Goal: Task Accomplishment & Management: Use online tool/utility

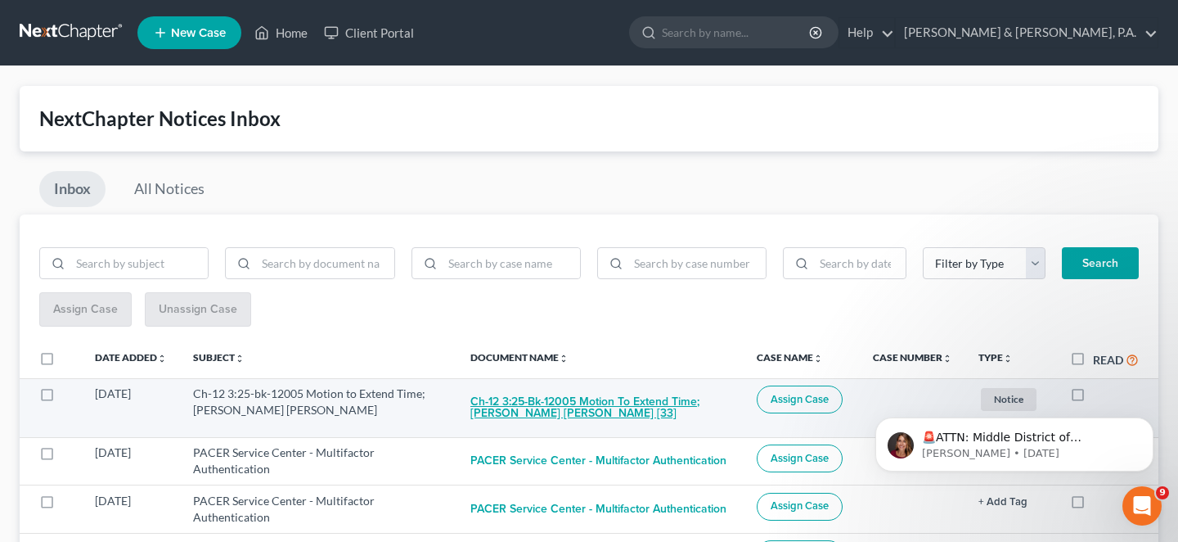
click at [598, 385] on button "Ch-12 3:25-bk-12005 Motion to Extend Time; [PERSON_NAME] [PERSON_NAME] [33]" at bounding box center [600, 407] width 260 height 44
checkbox input "true"
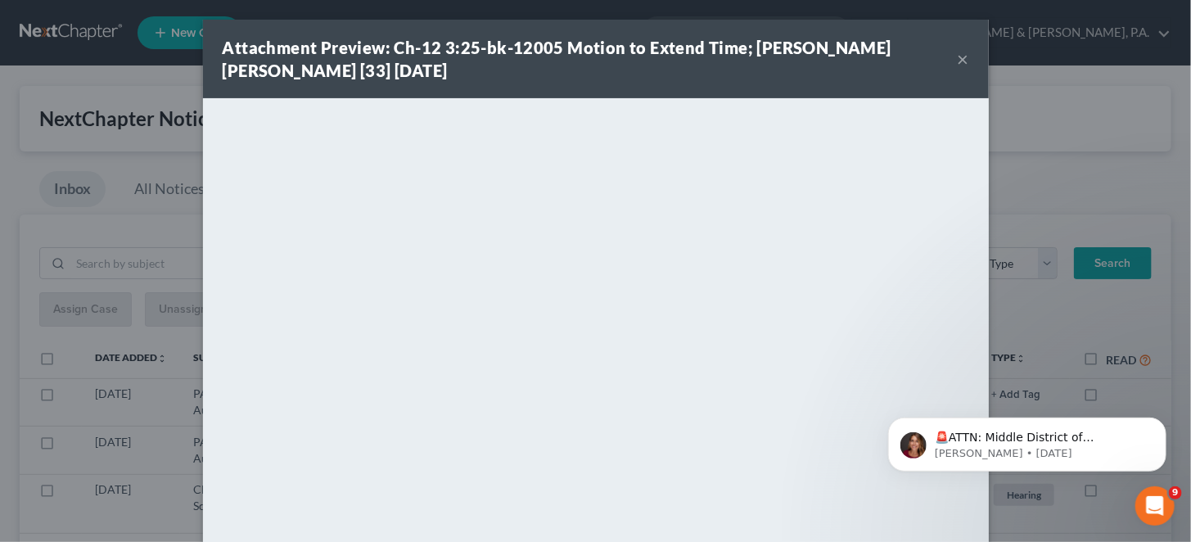
click at [957, 49] on button "×" at bounding box center [962, 59] width 11 height 20
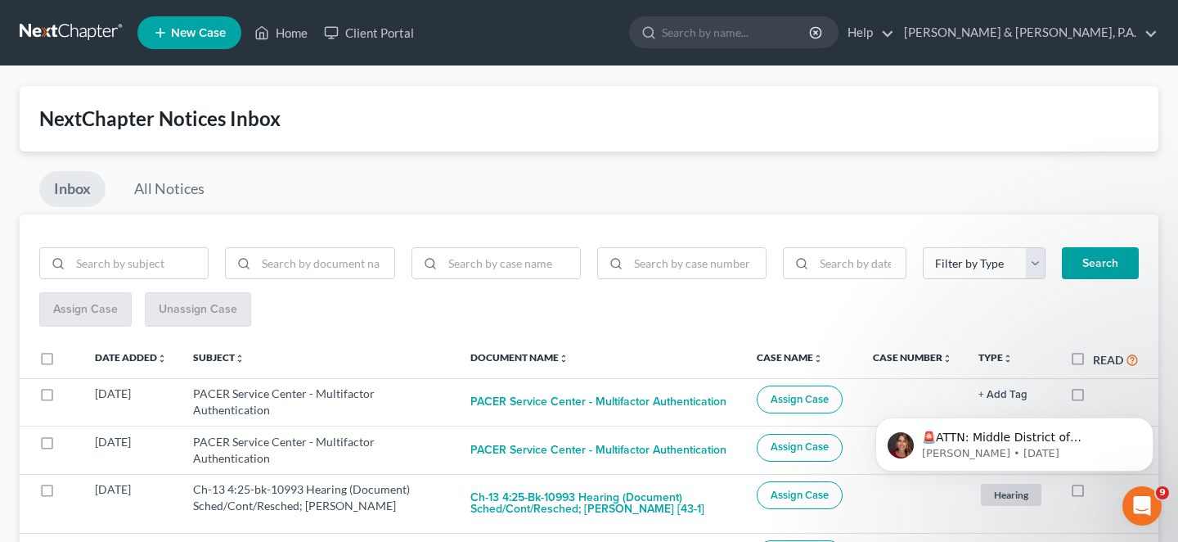
scroll to position [191, 0]
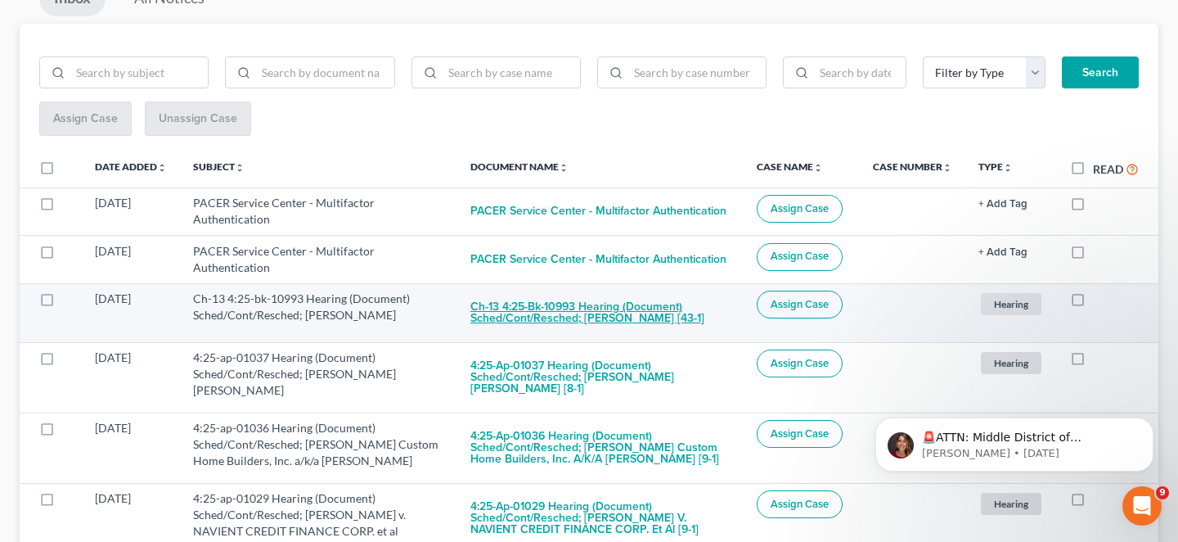
click at [657, 290] on button "Ch-13 4:25-bk-10993 Hearing (Document) Sched/Cont/Resched; Maverick Abel Martin…" at bounding box center [600, 312] width 260 height 44
checkbox input "true"
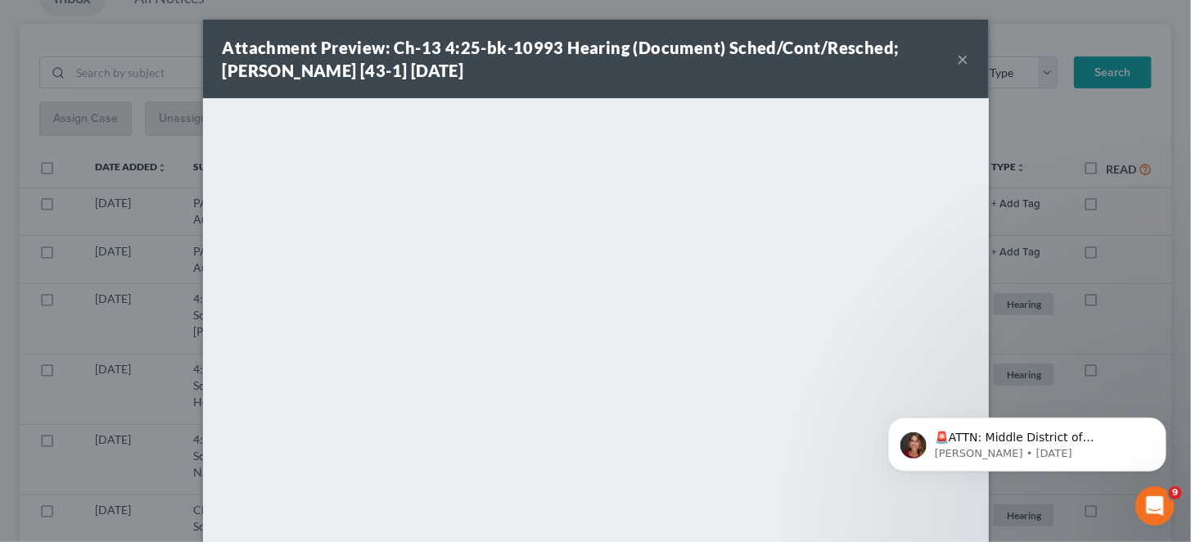
click at [957, 55] on button "×" at bounding box center [962, 59] width 11 height 20
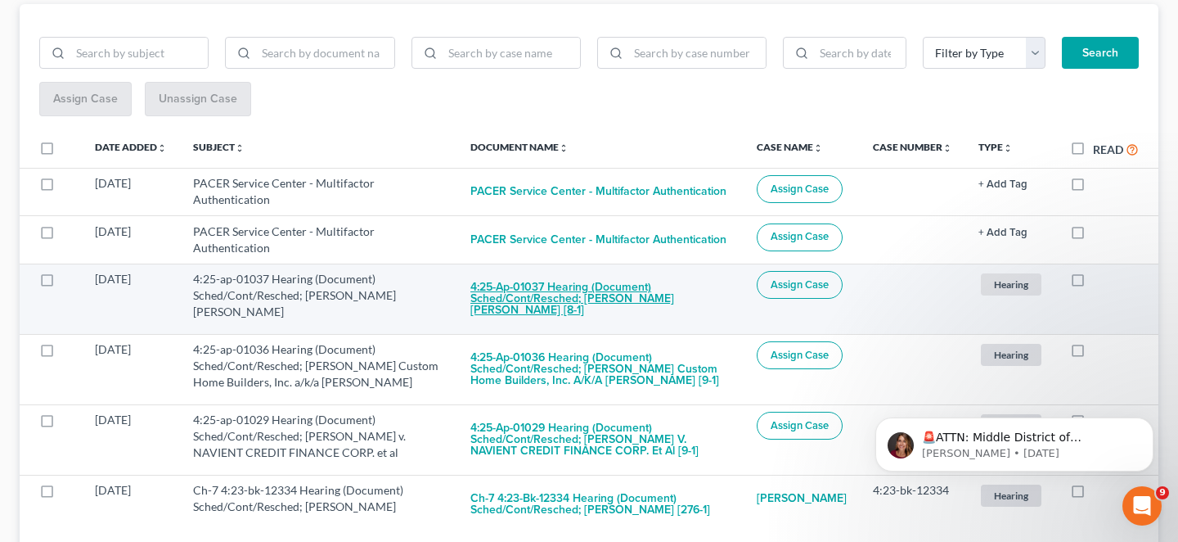
scroll to position [214, 0]
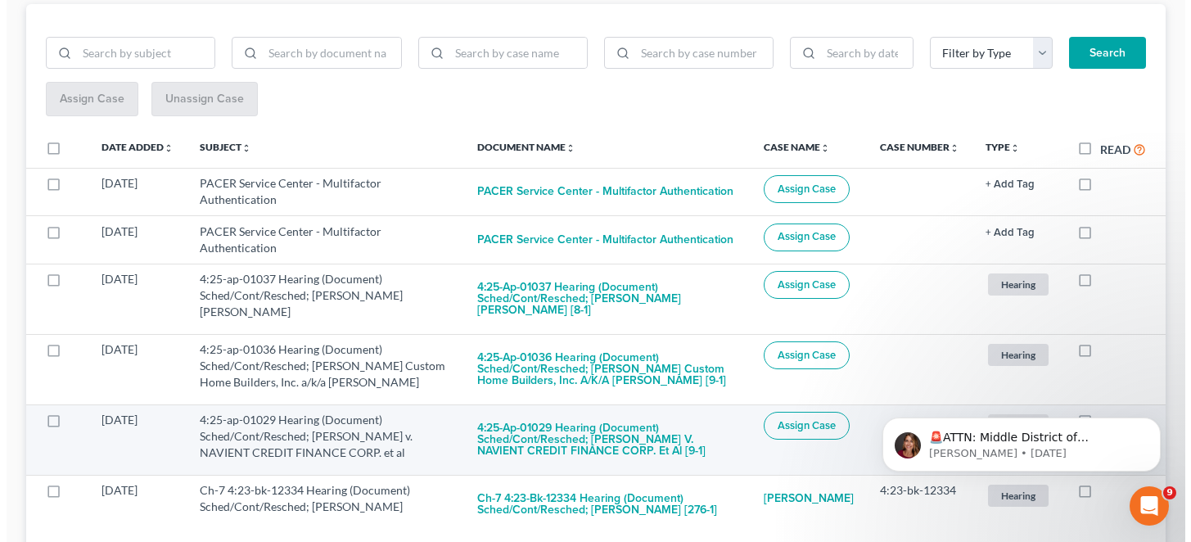
scroll to position [214, 0]
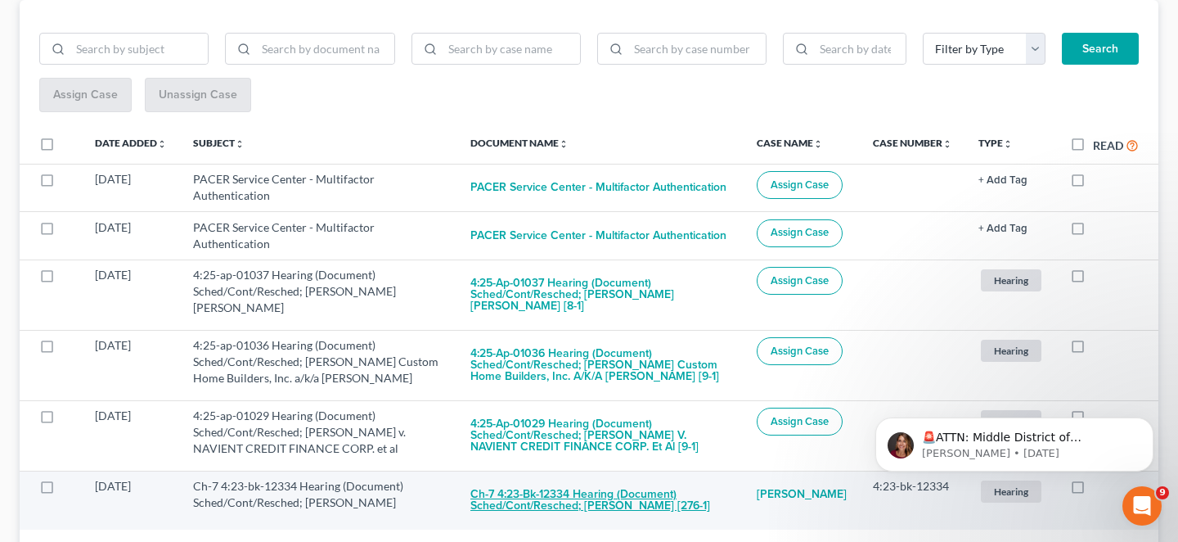
click at [558, 478] on button "Ch-7 4:23-bk-12334 Hearing (Document) Sched/Cont/Resched; Don Tilton [276-1]" at bounding box center [600, 500] width 260 height 44
checkbox input "true"
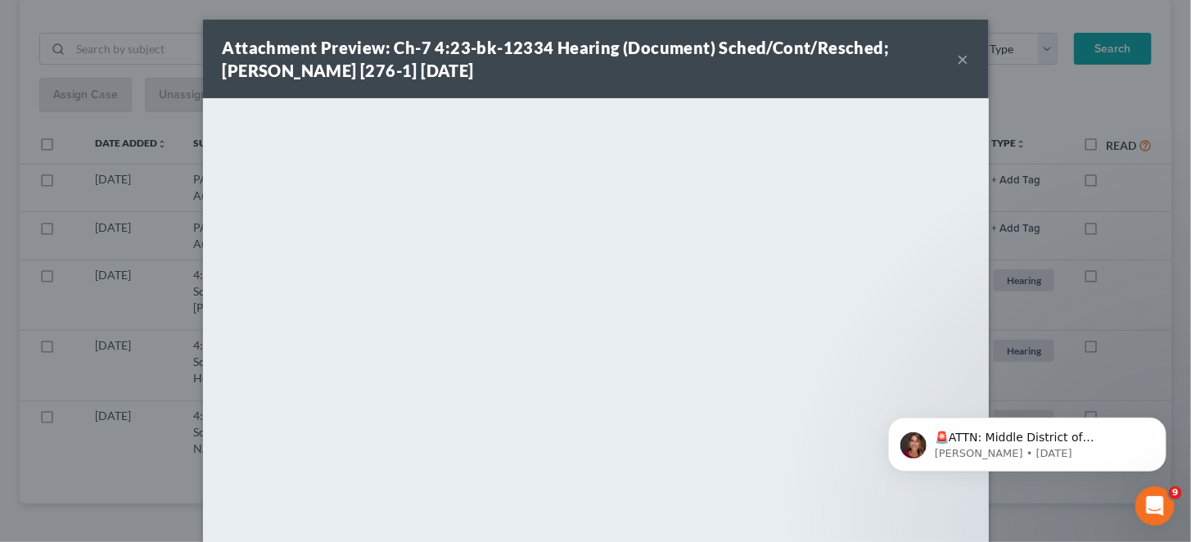
scroll to position [160, 0]
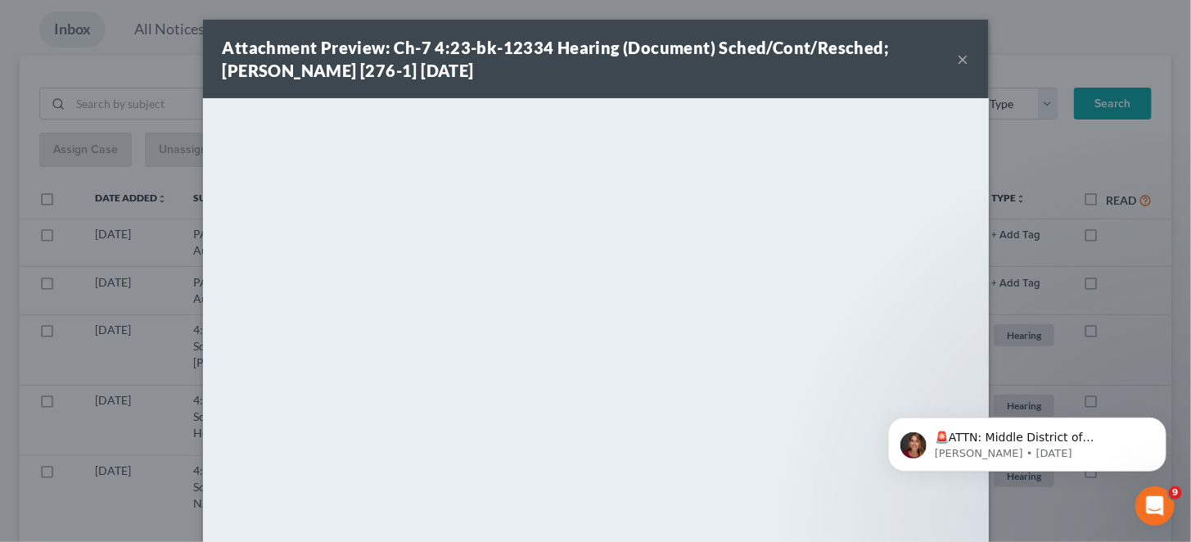
click at [957, 56] on button "×" at bounding box center [962, 59] width 11 height 20
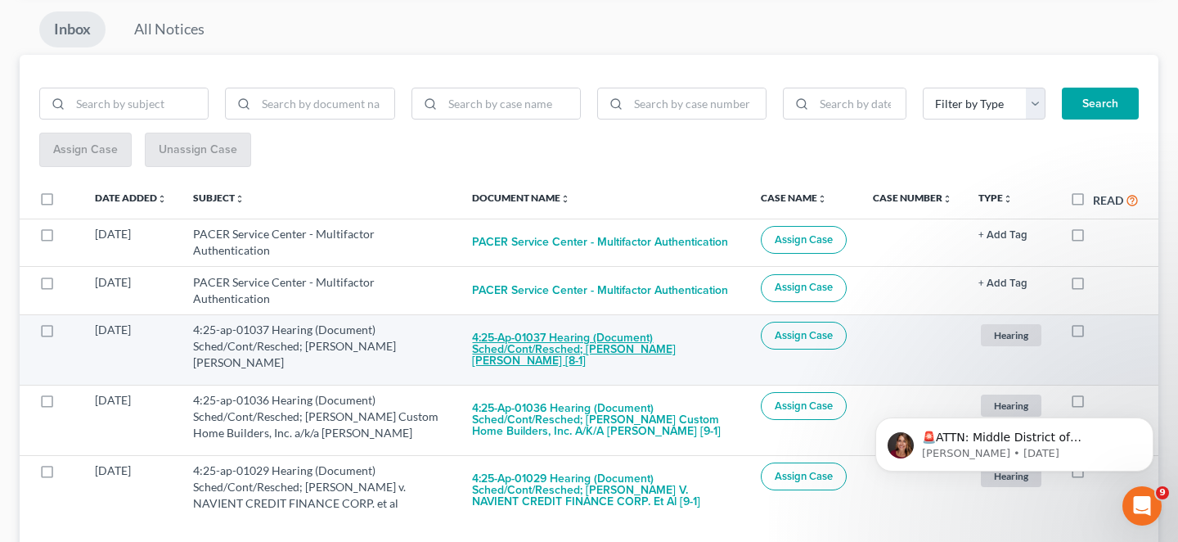
click at [563, 322] on button "4:25-ap-01037 Hearing (Document) Sched/Cont/Resched; Srygley v. Tilton [8-1]" at bounding box center [603, 350] width 263 height 56
checkbox input "true"
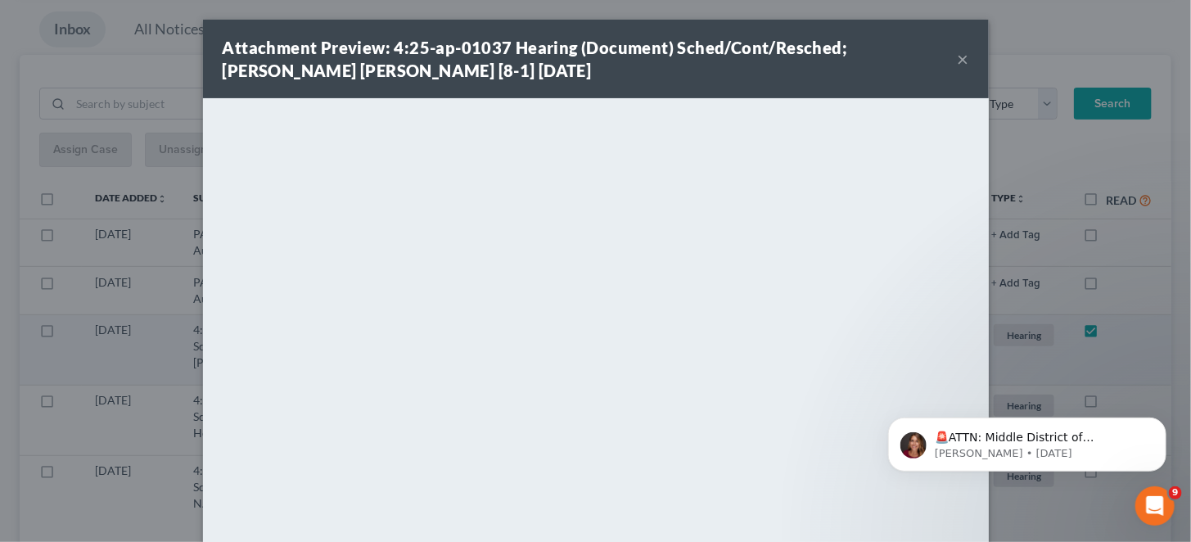
scroll to position [104, 0]
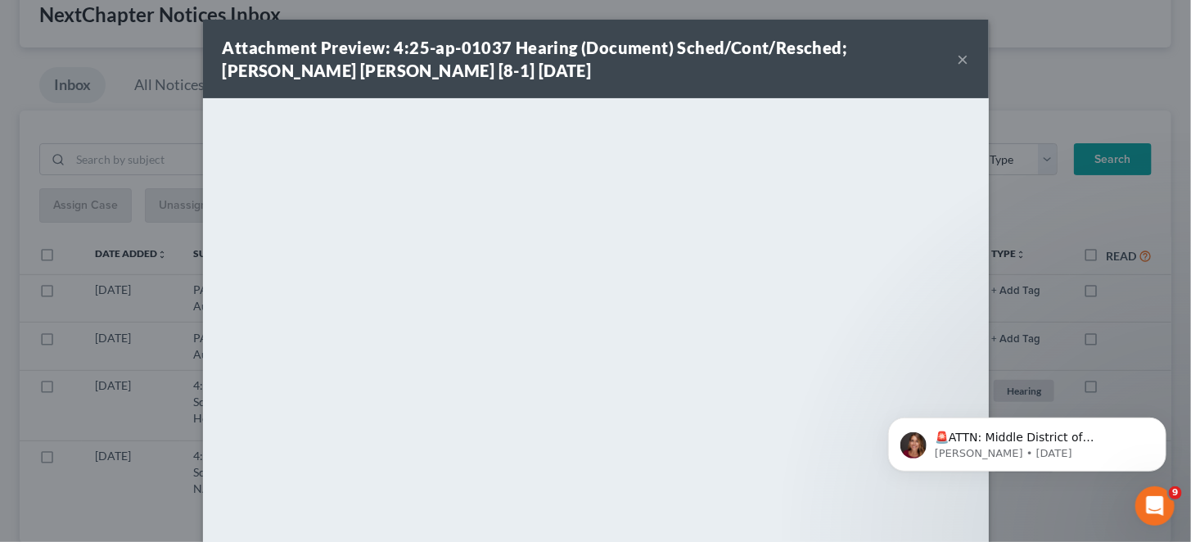
click at [957, 57] on button "×" at bounding box center [962, 59] width 11 height 20
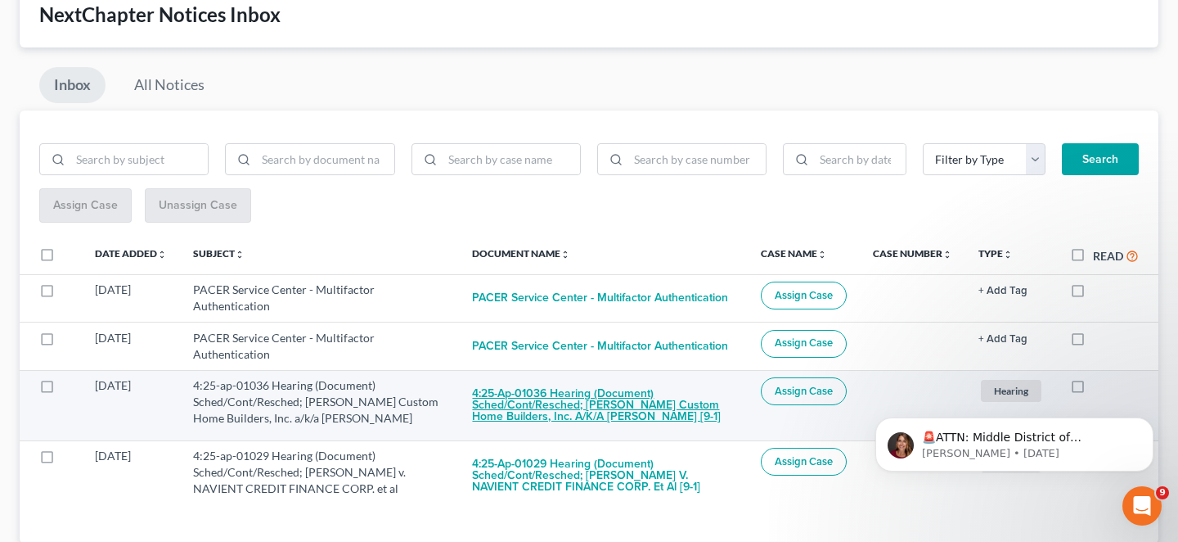
click at [644, 377] on button "4:25-ap-01036 Hearing (Document) Sched/Cont/Resched; Jack Hartsell Custom Home …" at bounding box center [603, 405] width 263 height 56
checkbox input "true"
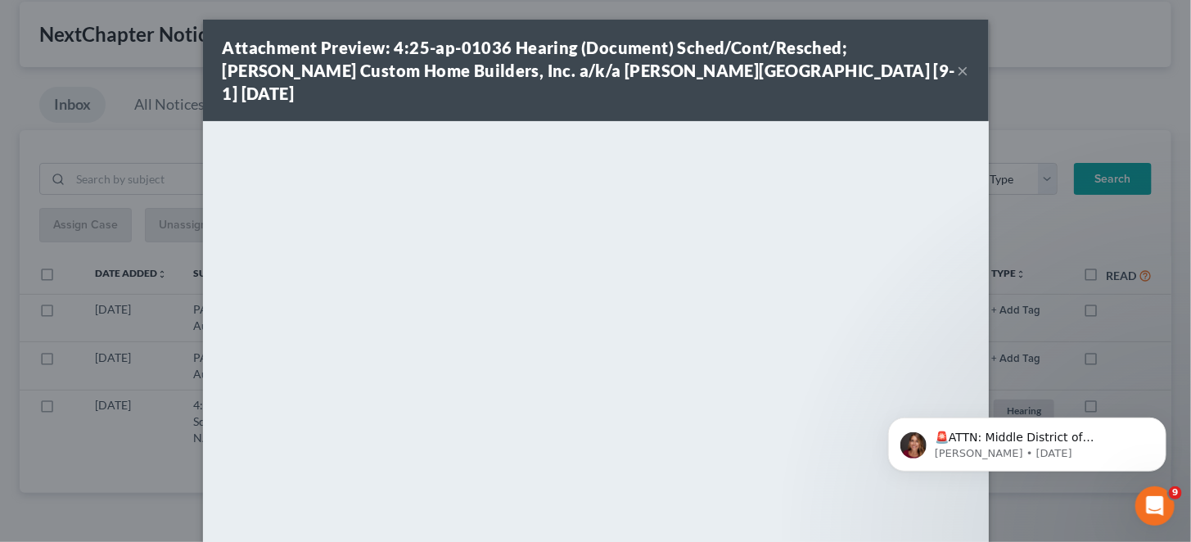
scroll to position [38, 0]
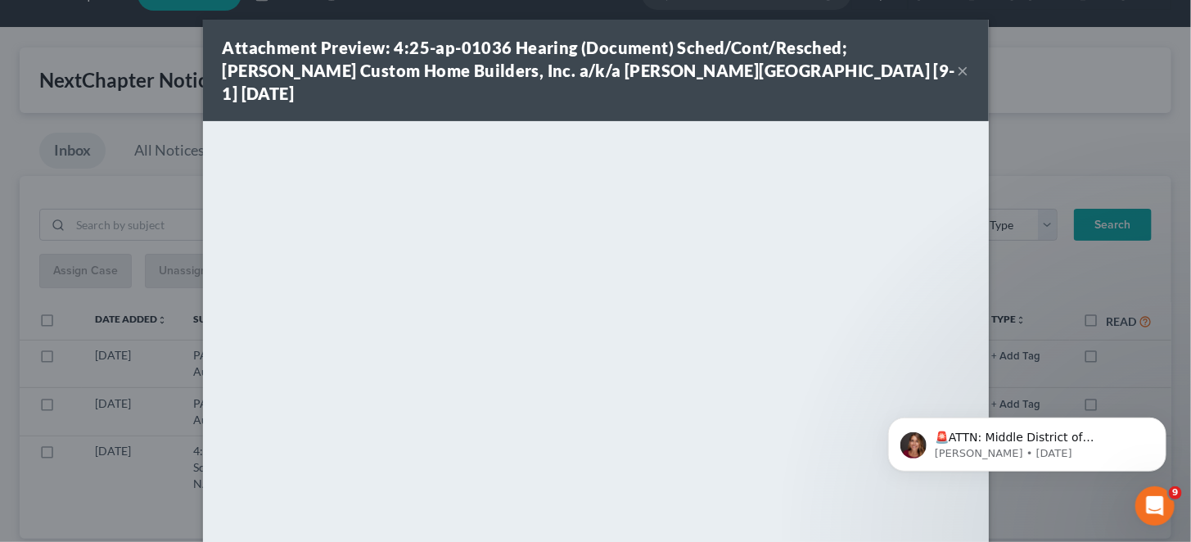
click at [957, 61] on button "×" at bounding box center [962, 71] width 11 height 20
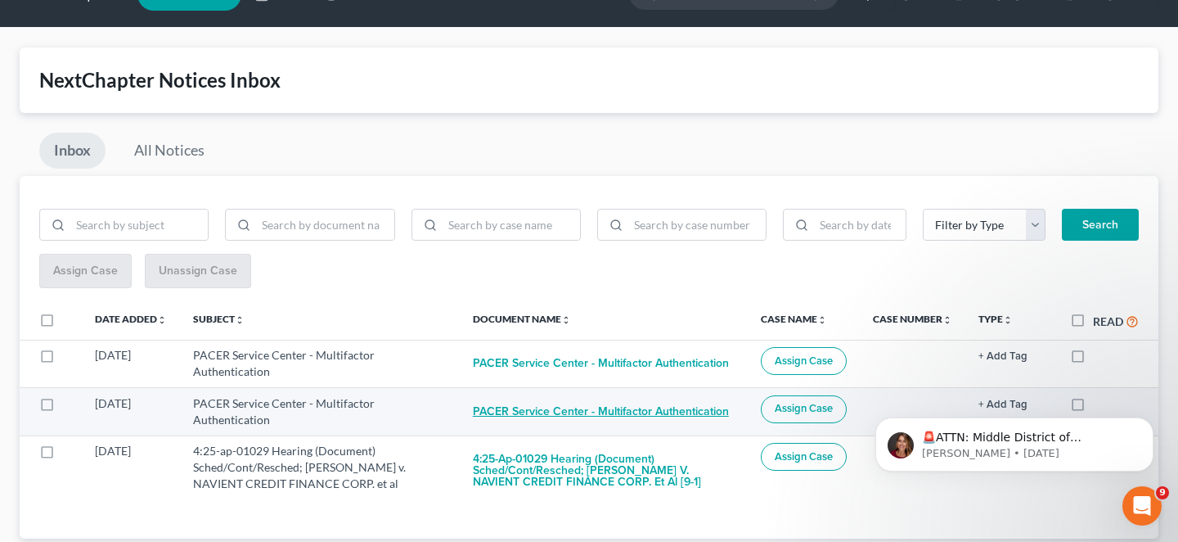
click at [619, 395] on button "PACER Service Center - Multifactor Authentication" at bounding box center [601, 411] width 256 height 33
checkbox input "true"
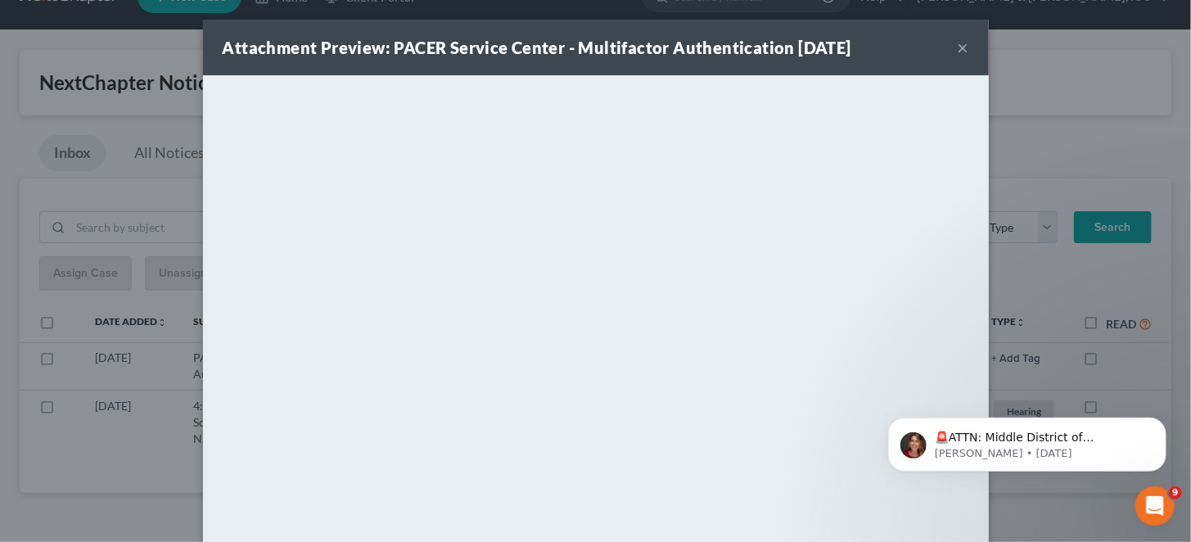
scroll to position [0, 0]
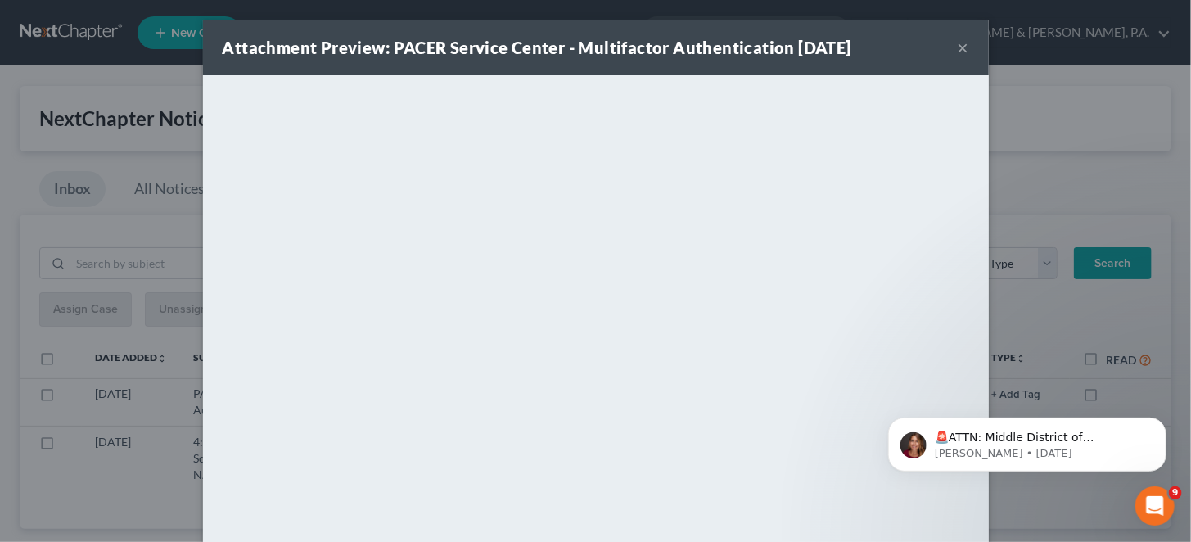
click at [957, 45] on button "×" at bounding box center [962, 48] width 11 height 20
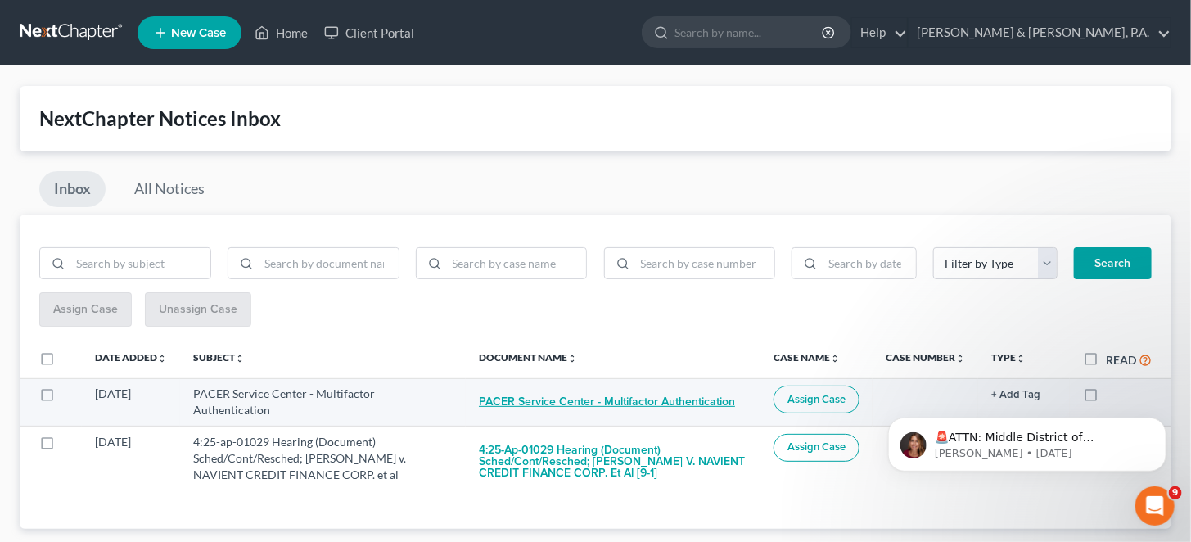
click at [607, 385] on button "PACER Service Center - Multifactor Authentication" at bounding box center [607, 401] width 256 height 33
checkbox input "true"
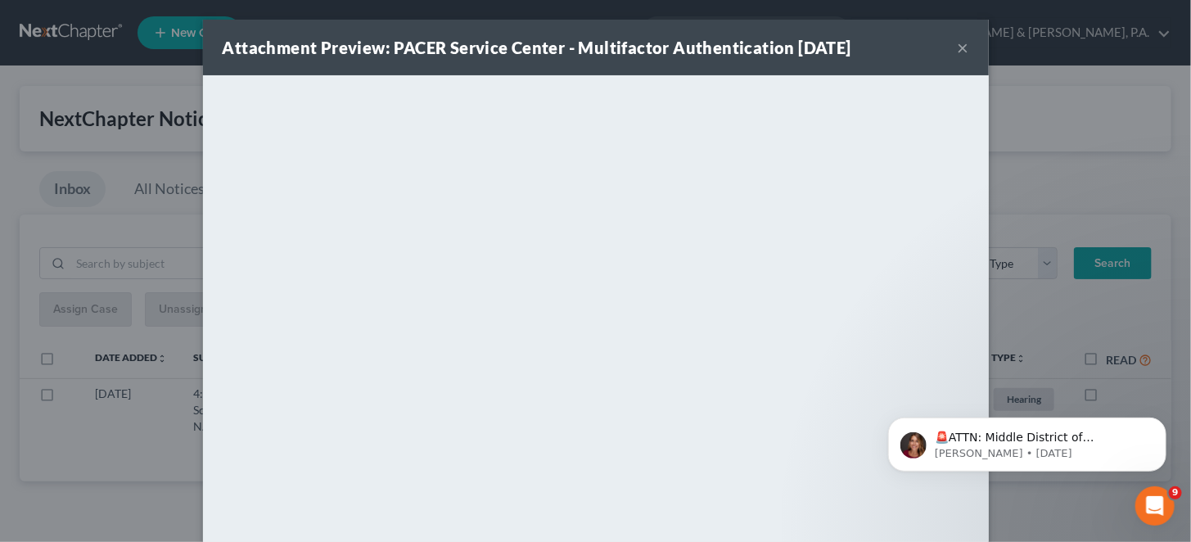
click at [939, 40] on div "Attachment Preview: PACER Service Center - Multifactor Authentication 09/15/202…" at bounding box center [595, 48] width 785 height 56
click at [923, 44] on div "Attachment Preview: PACER Service Center - Multifactor Authentication 09/15/202…" at bounding box center [595, 48] width 785 height 56
click at [957, 43] on button "×" at bounding box center [962, 48] width 11 height 20
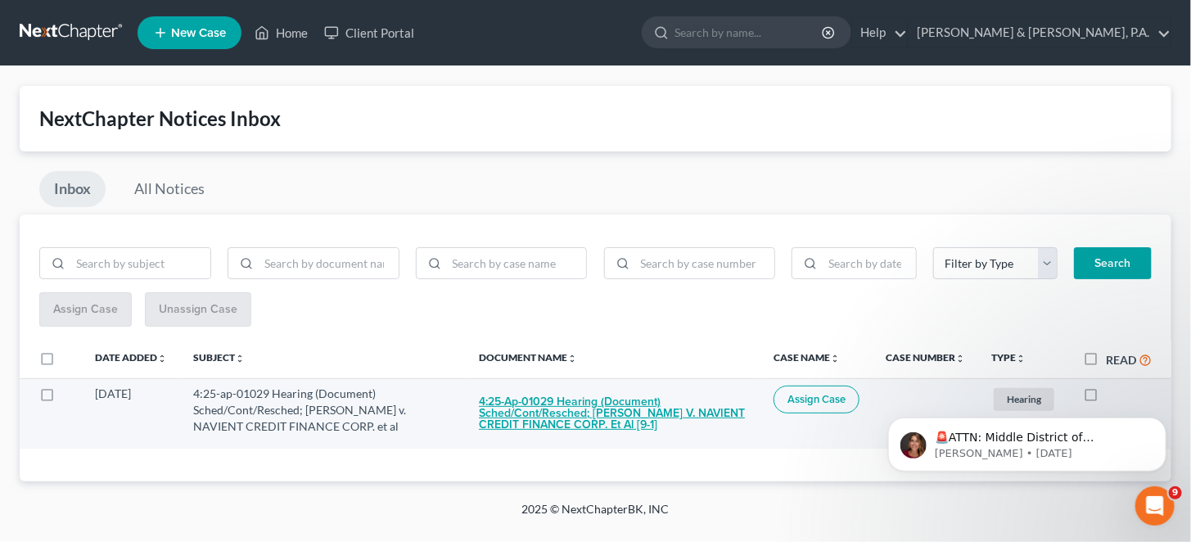
click at [623, 385] on button "4:25-ap-01029 Hearing (Document) Sched/Cont/Resched; BEAVERS v. NAVIENT CREDIT …" at bounding box center [613, 413] width 268 height 56
checkbox input "true"
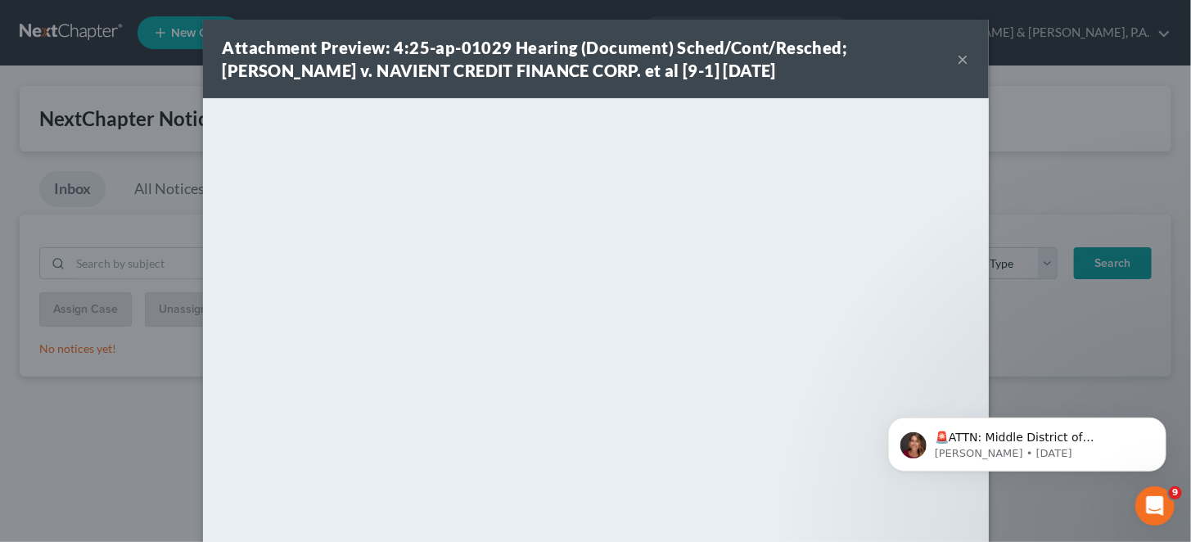
click at [957, 56] on button "×" at bounding box center [962, 59] width 11 height 20
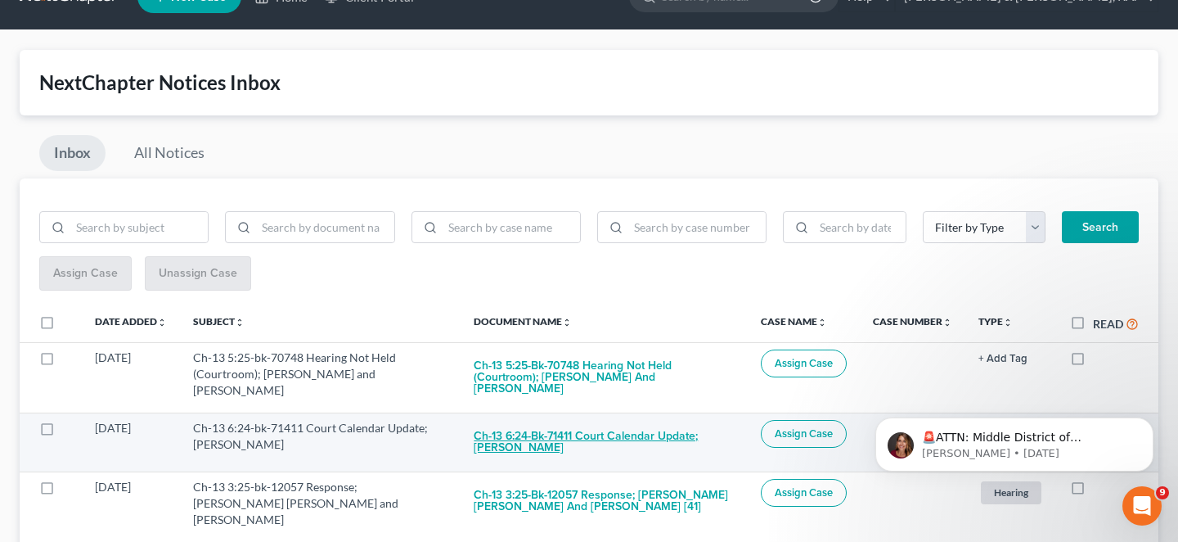
scroll to position [187, 0]
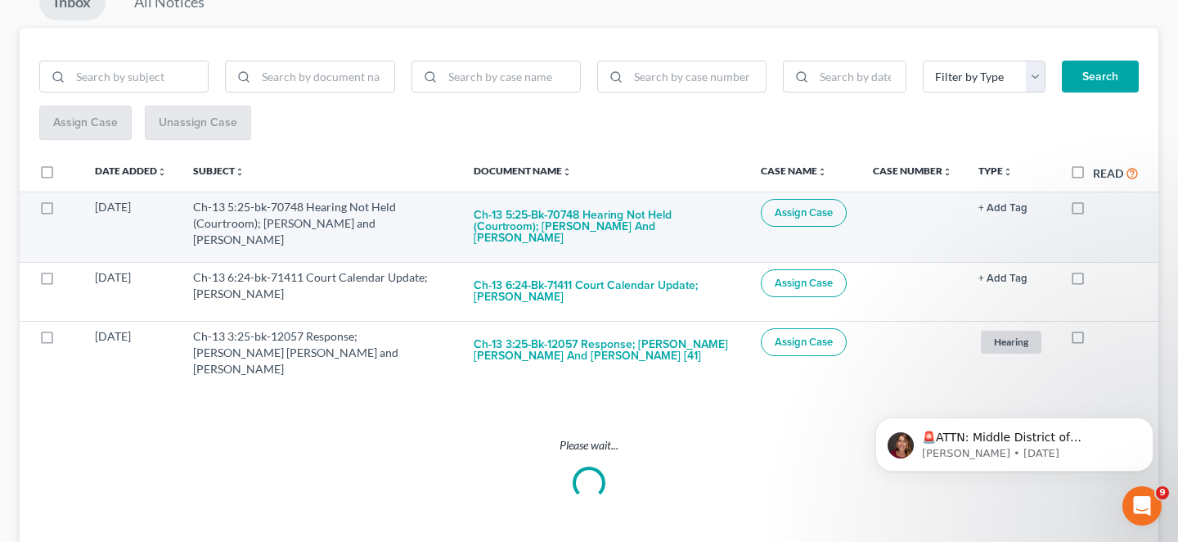
click at [1093, 211] on label at bounding box center [1093, 211] width 0 height 0
click at [1100, 199] on input "checkbox" at bounding box center [1105, 204] width 11 height 11
checkbox input "true"
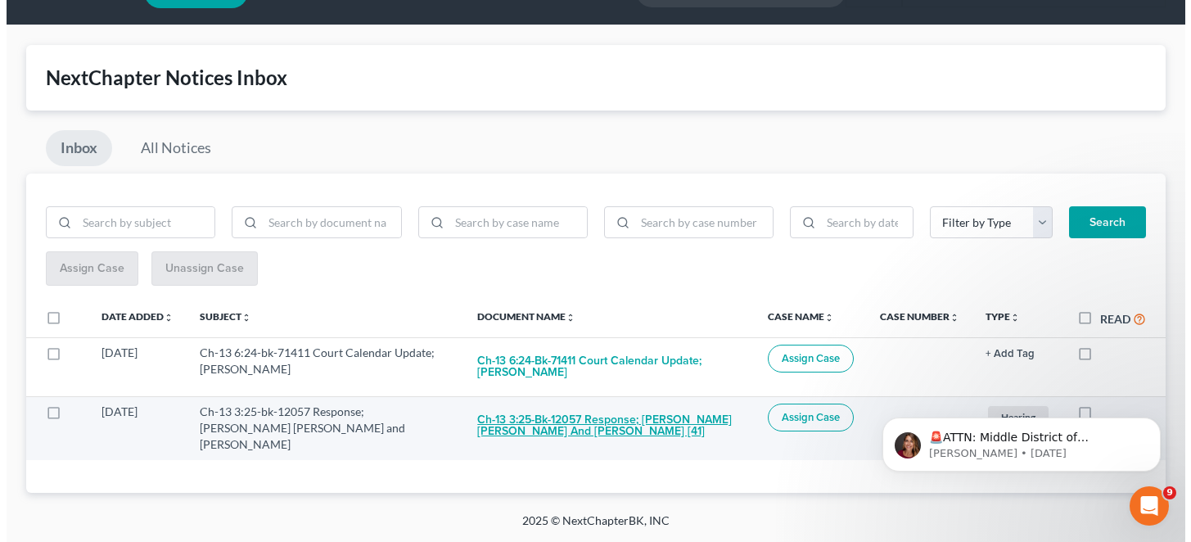
scroll to position [0, 0]
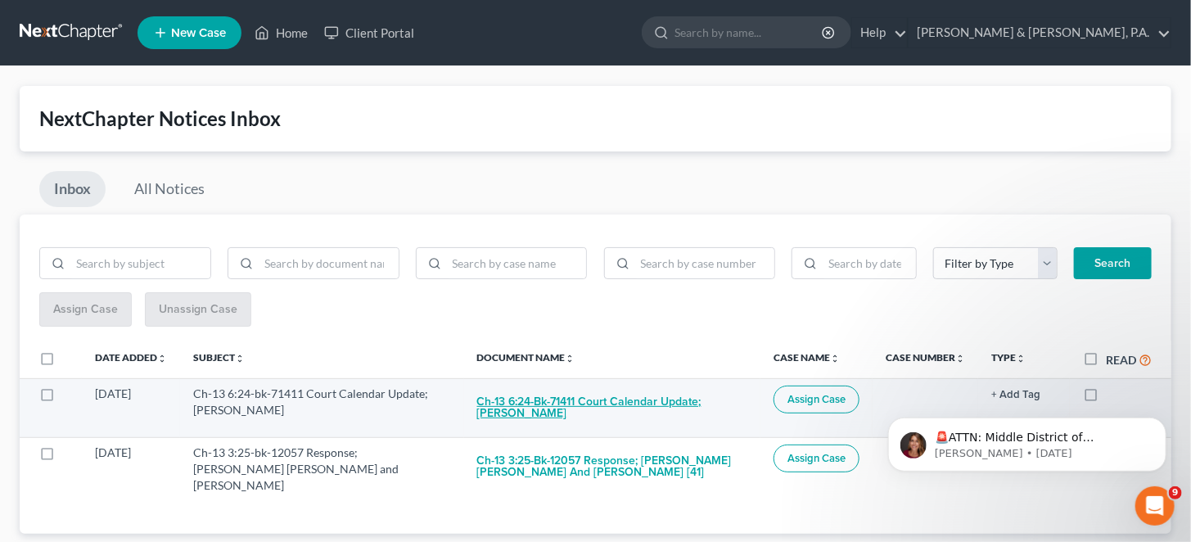
click at [627, 385] on button "Ch-13 6:24-bk-71411 Court Calendar Update; Amanda L. Wood" at bounding box center [612, 407] width 270 height 44
checkbox input "true"
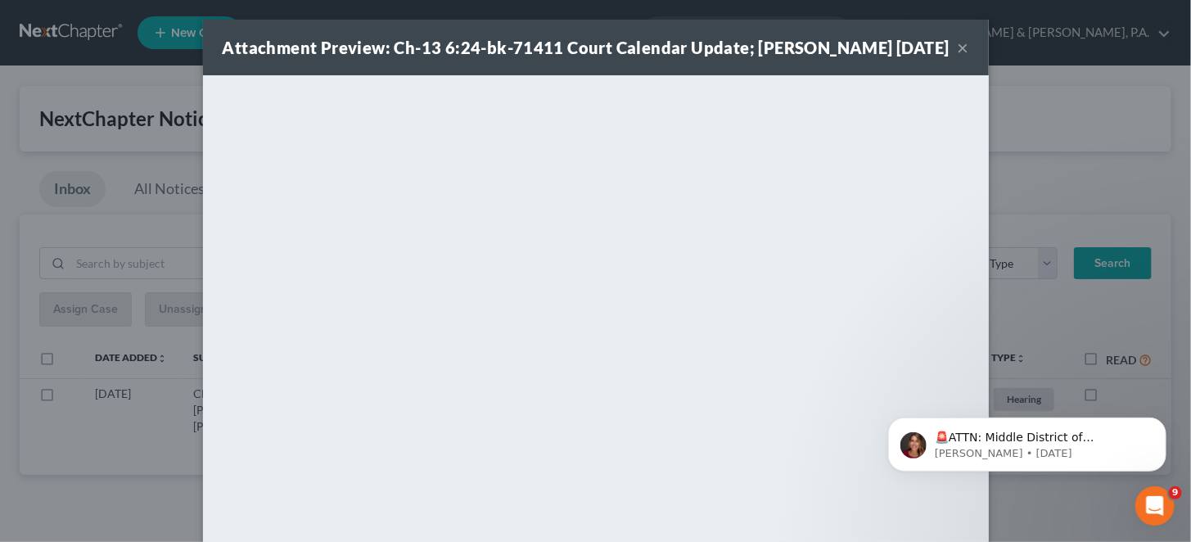
click at [957, 51] on button "×" at bounding box center [962, 48] width 11 height 20
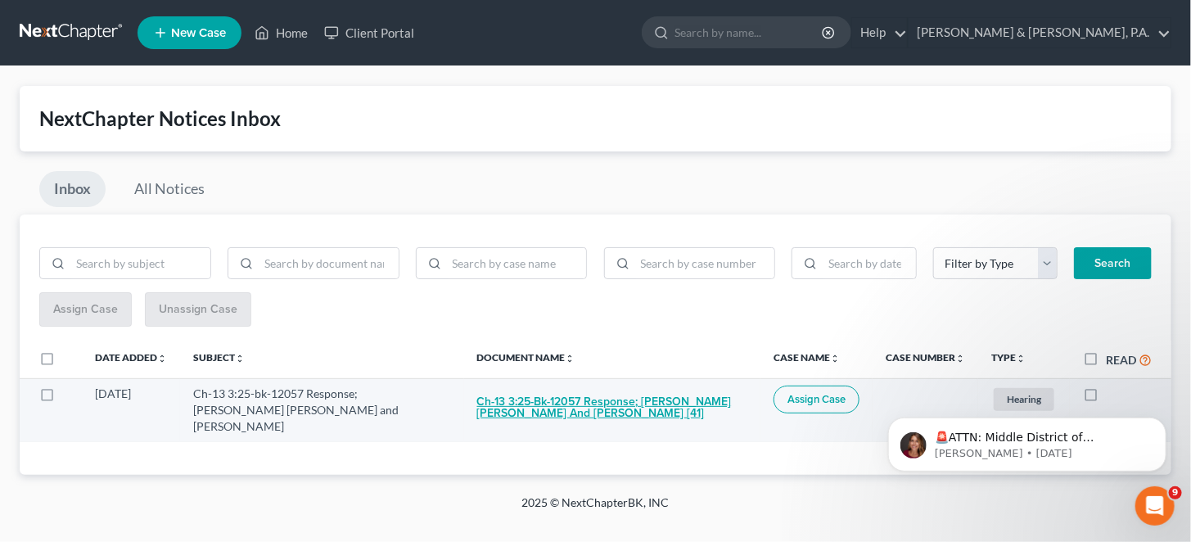
click at [619, 385] on button "Ch-13 3:25-bk-12057 Response; Bryson Lester Ray Huckabee and Brandy Irene Hucka…" at bounding box center [612, 407] width 270 height 44
checkbox input "true"
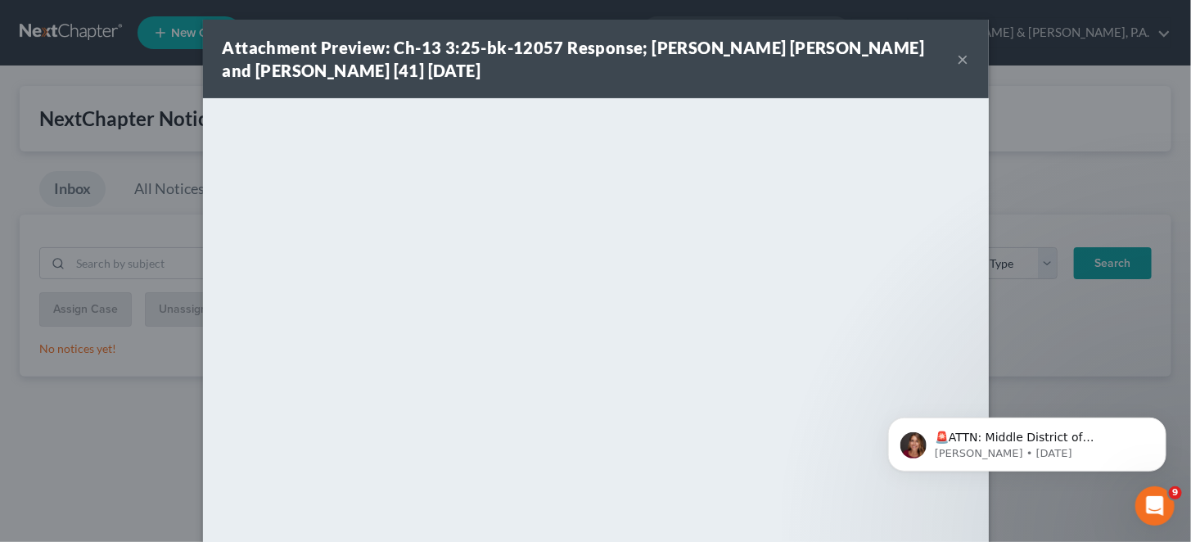
click at [957, 56] on button "×" at bounding box center [962, 59] width 11 height 20
